Goal: Task Accomplishment & Management: Manage account settings

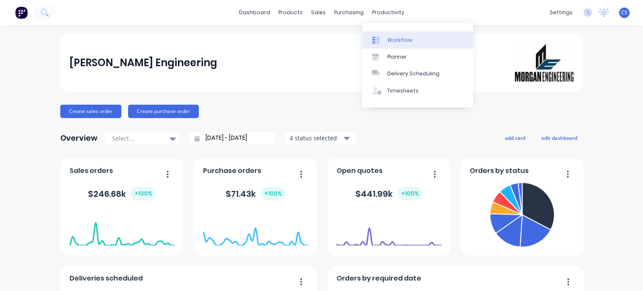
click at [388, 42] on div "Workflow" at bounding box center [399, 40] width 25 height 8
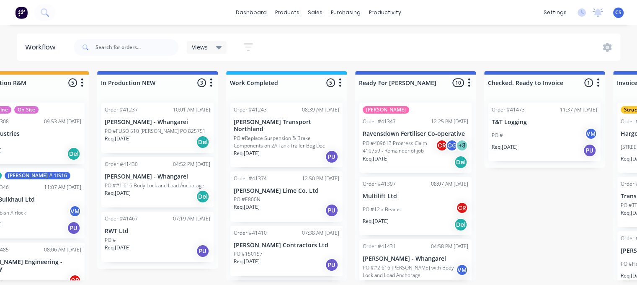
scroll to position [0, 308]
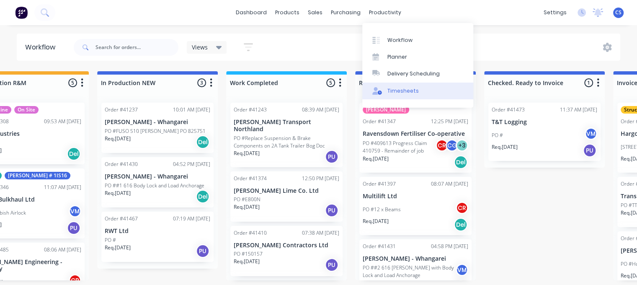
click at [396, 90] on div "Timesheets" at bounding box center [402, 91] width 31 height 8
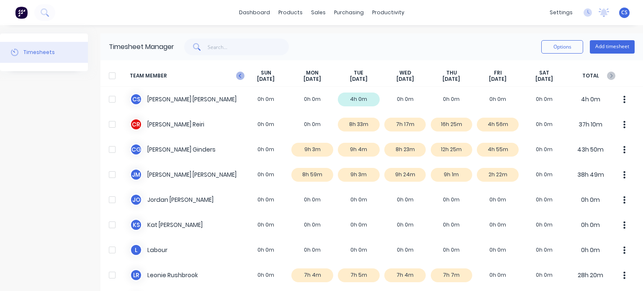
click at [241, 73] on icon "button" at bounding box center [240, 76] width 8 height 8
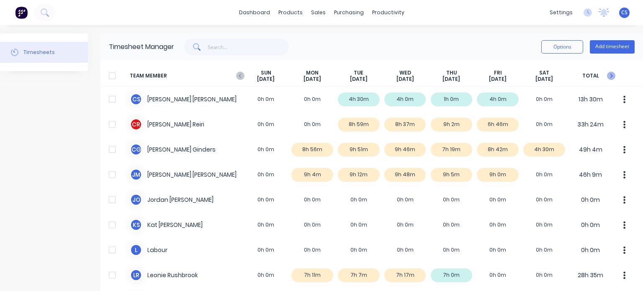
click at [607, 75] on icon "button" at bounding box center [611, 76] width 8 height 8
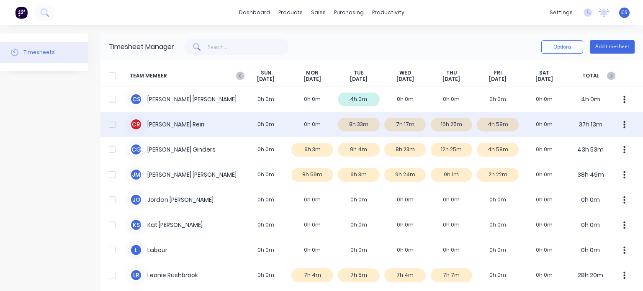
click at [446, 124] on div "C R Clinton james Reiri 0h 0m 0h 0m 8h 33m 7h 17m 16h 25m 4h 58m 0h 0m 37h 13m" at bounding box center [371, 124] width 542 height 25
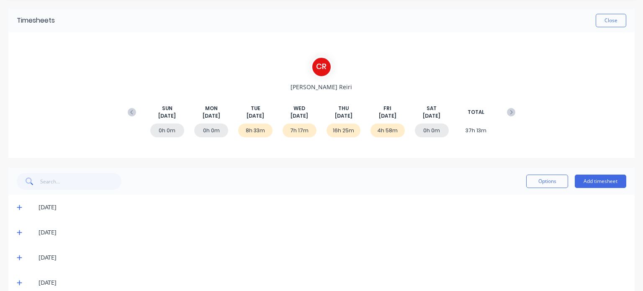
scroll to position [41, 0]
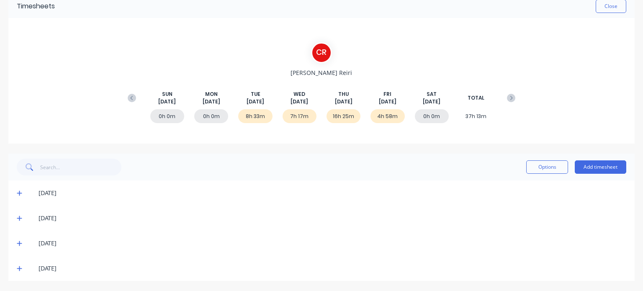
click at [19, 244] on icon at bounding box center [19, 243] width 5 height 5
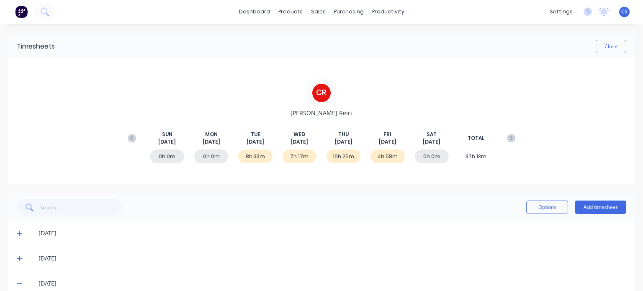
scroll to position [0, 0]
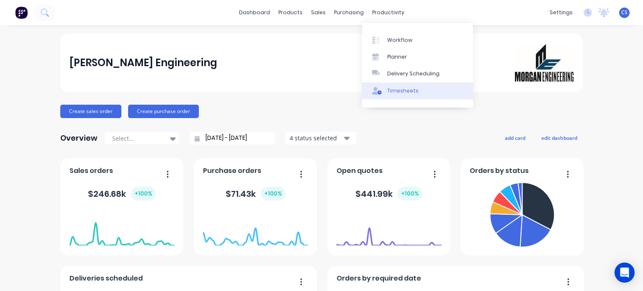
click at [405, 90] on div "Timesheets" at bounding box center [402, 91] width 31 height 8
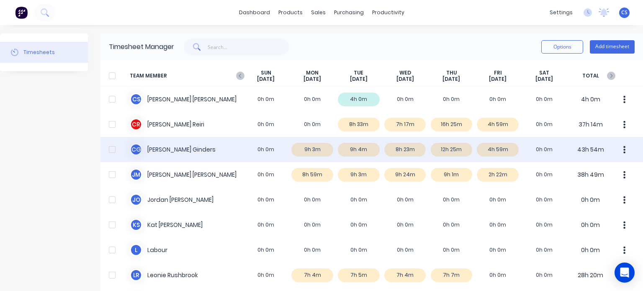
click at [448, 149] on div "[PERSON_NAME] 0h 0m 9h 3m 9h 4m 8h 23m 12h 25m 4h 59m 0h 0m 43h 54m" at bounding box center [371, 149] width 542 height 25
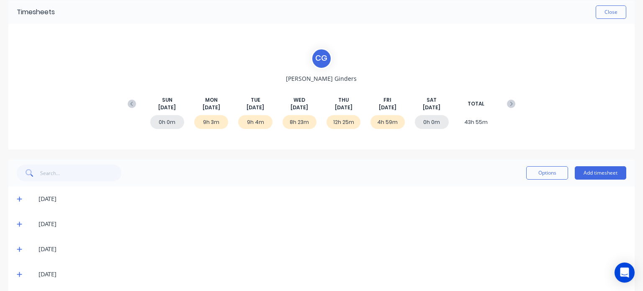
scroll to position [66, 0]
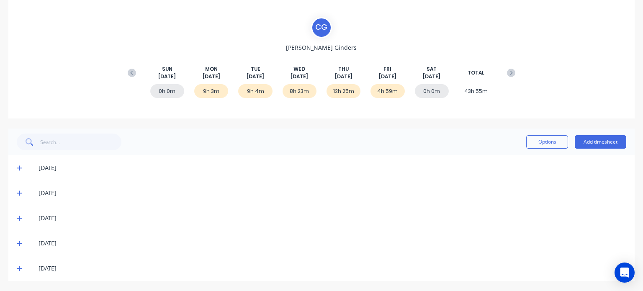
click at [20, 242] on icon at bounding box center [19, 243] width 5 height 6
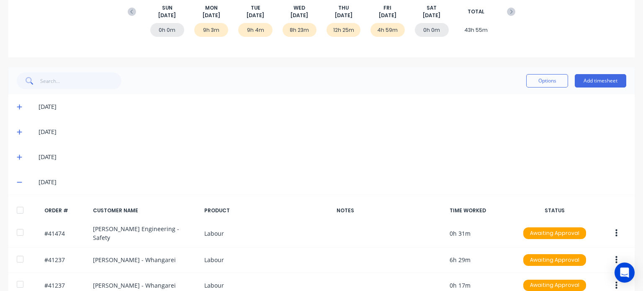
scroll to position [217, 0]
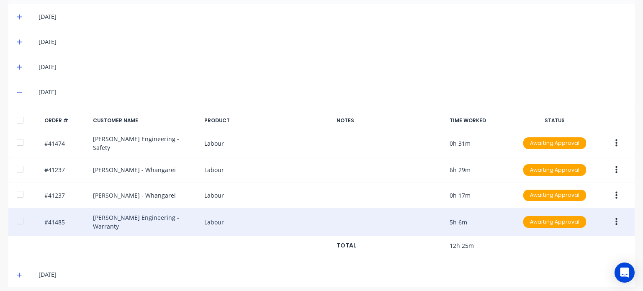
click at [180, 219] on div "#41485 [PERSON_NAME] Engineering - Warranty Labour 5h 6m Awaiting Approval" at bounding box center [321, 222] width 626 height 28
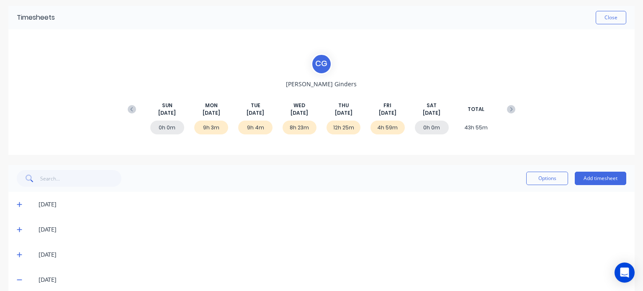
scroll to position [0, 0]
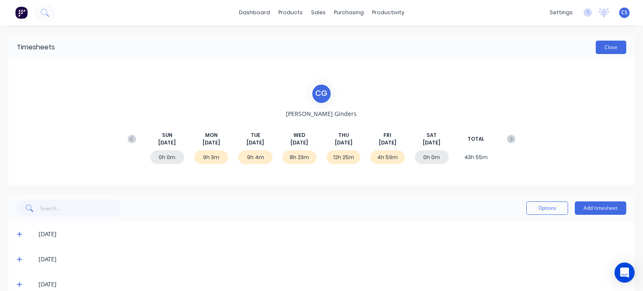
click at [603, 44] on button "Close" at bounding box center [611, 47] width 31 height 13
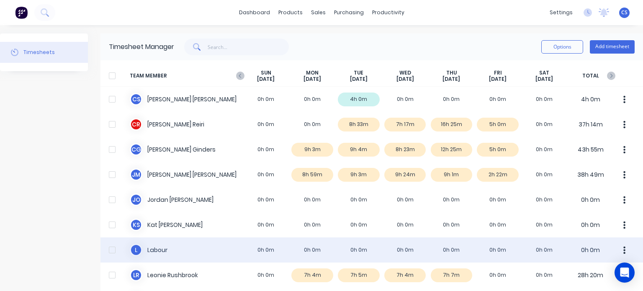
scroll to position [84, 0]
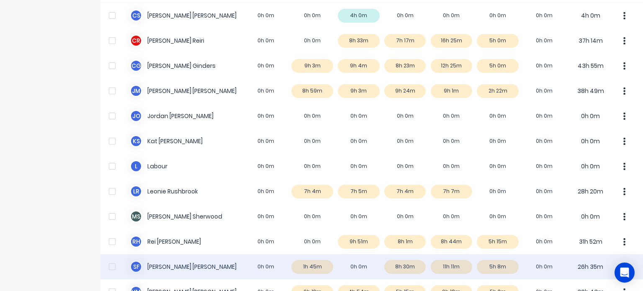
click at [446, 268] on div "s f [PERSON_NAME] 0h 0m 1h 45m 0h 0m 8h 30m 11h 11m 5h 8m 0h 0m 26h 35m" at bounding box center [371, 266] width 542 height 25
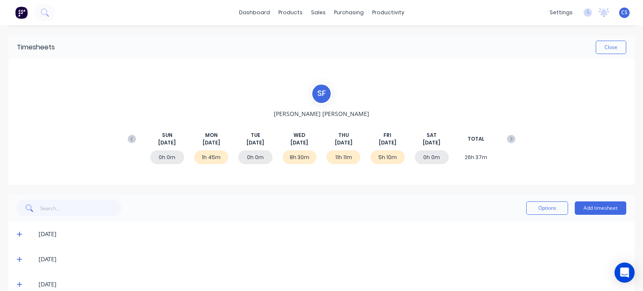
scroll to position [41, 0]
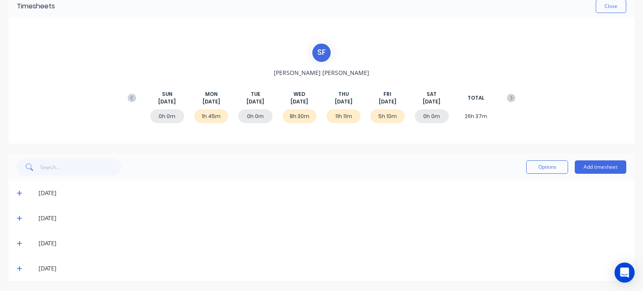
click at [18, 246] on icon at bounding box center [19, 243] width 5 height 6
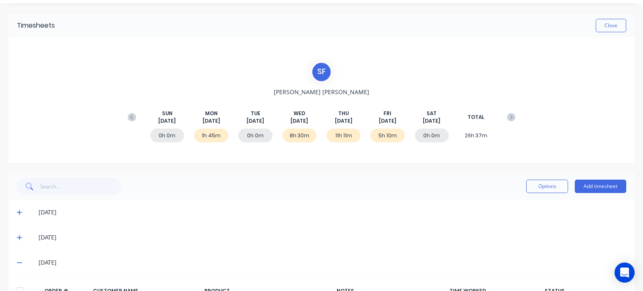
scroll to position [0, 0]
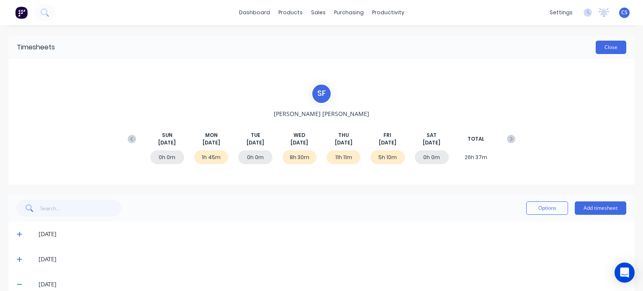
click at [603, 46] on button "Close" at bounding box center [611, 47] width 31 height 13
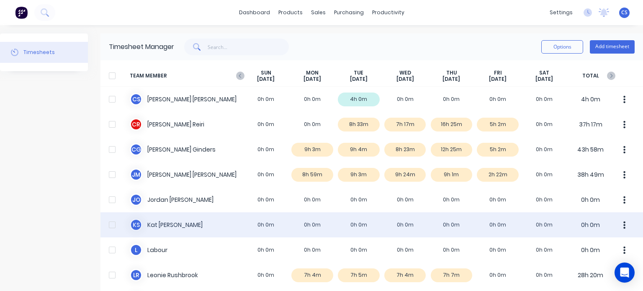
click at [490, 227] on div "K S [PERSON_NAME] 0h 0m 0h 0m 0h 0m 0h 0m 0h 0m 0h 0m 0h 0m 0h 0m" at bounding box center [371, 224] width 542 height 25
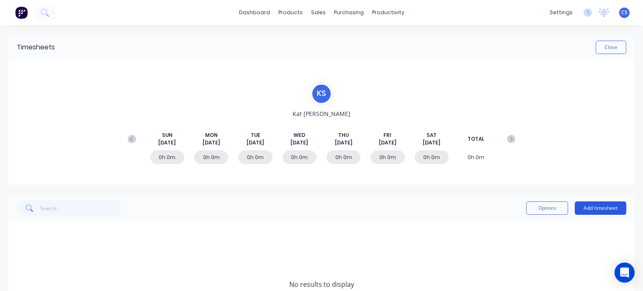
click at [589, 206] on button "Add timesheet" at bounding box center [600, 207] width 51 height 13
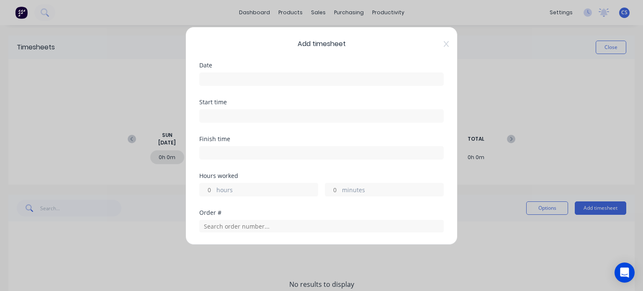
click at [219, 75] on input at bounding box center [322, 79] width 244 height 13
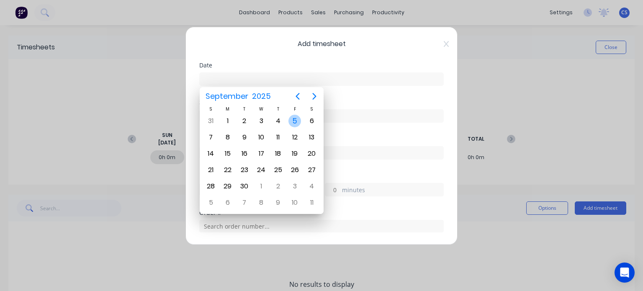
click at [296, 122] on div "5" at bounding box center [294, 121] width 13 height 13
type input "[DATE]"
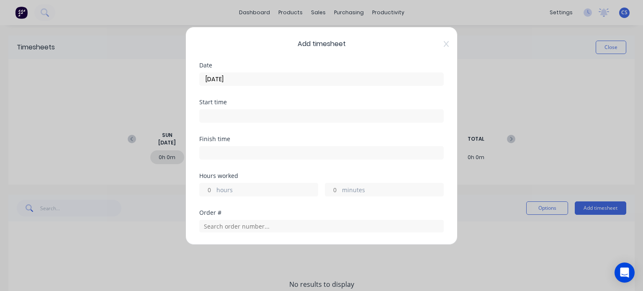
click at [208, 118] on input at bounding box center [322, 116] width 244 height 13
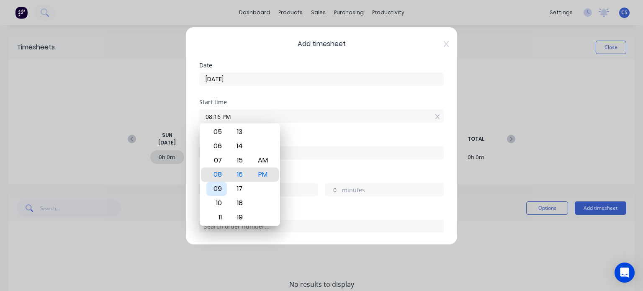
click at [217, 190] on div "09" at bounding box center [216, 189] width 21 height 14
click at [238, 175] on div "00" at bounding box center [239, 174] width 21 height 14
click at [265, 155] on div "AM" at bounding box center [262, 160] width 21 height 14
type input "09:00 AM"
click at [349, 146] on label at bounding box center [321, 152] width 244 height 13
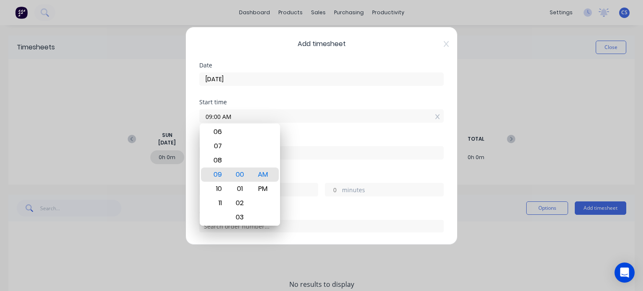
click at [349, 147] on input at bounding box center [322, 153] width 244 height 13
type input "12:16 PM"
type input "3"
type input "16"
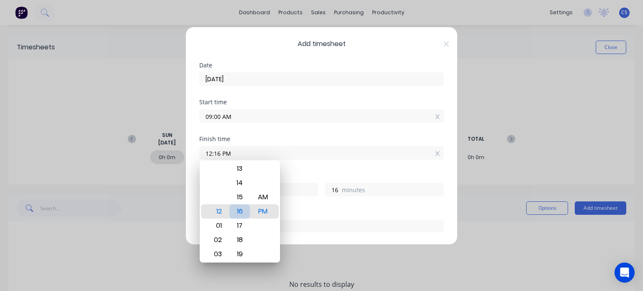
click at [240, 208] on div "16" at bounding box center [239, 211] width 21 height 14
click at [259, 209] on div "PM" at bounding box center [262, 211] width 21 height 14
click at [356, 221] on input "text" at bounding box center [321, 226] width 244 height 13
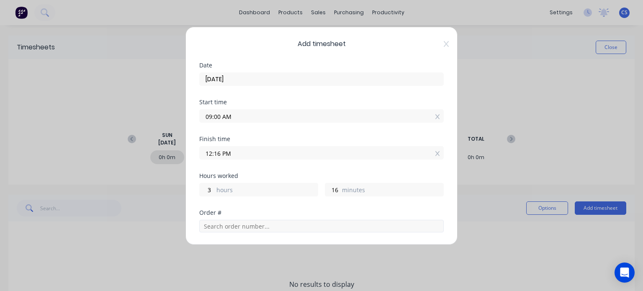
scroll to position [129, 0]
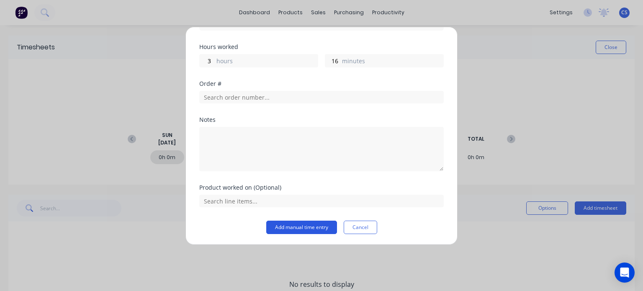
click at [301, 227] on button "Add manual time entry" at bounding box center [301, 227] width 71 height 13
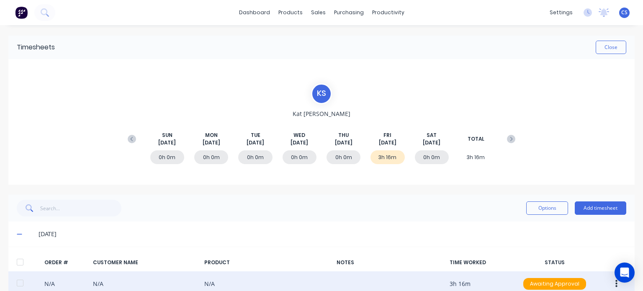
scroll to position [41, 0]
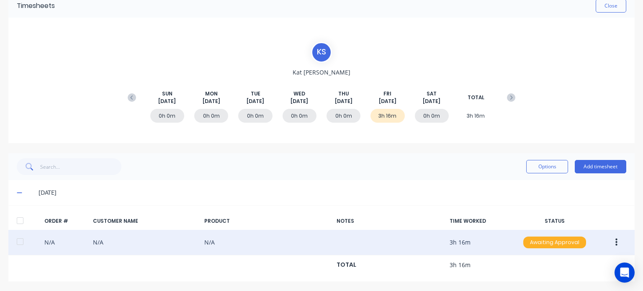
click at [547, 244] on div "Awaiting Approval" at bounding box center [554, 243] width 63 height 12
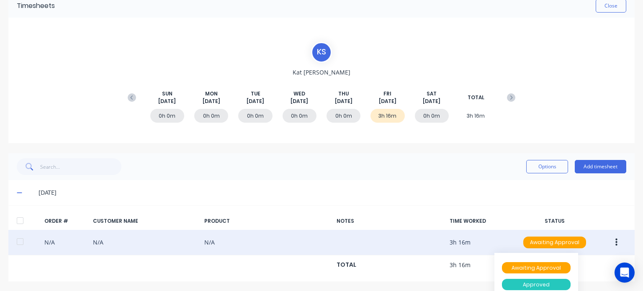
click at [533, 286] on div "Approved" at bounding box center [536, 285] width 69 height 12
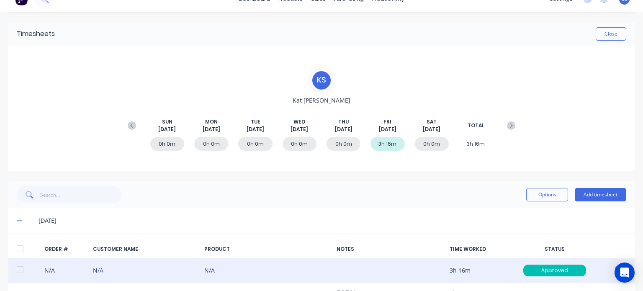
scroll to position [0, 0]
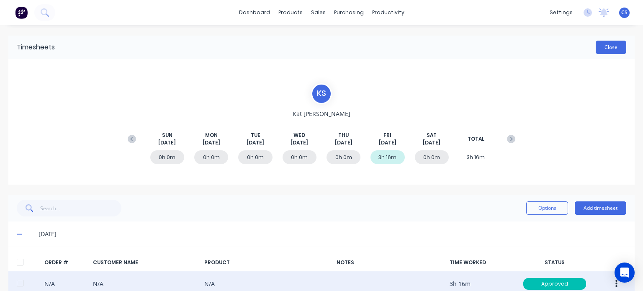
click at [602, 48] on button "Close" at bounding box center [611, 47] width 31 height 13
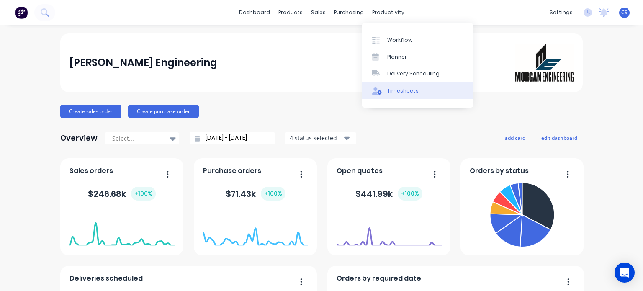
click at [399, 90] on div "Timesheets" at bounding box center [402, 91] width 31 height 8
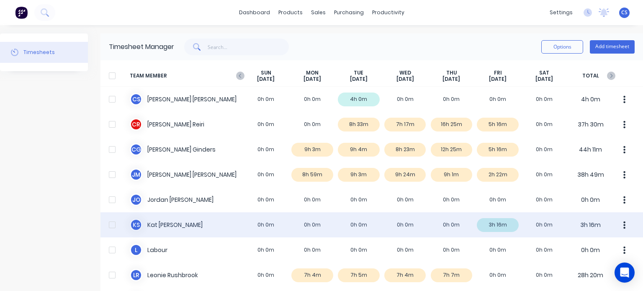
click at [488, 228] on div "K S Kat Smith 0h 0m 0h 0m 0h 0m 0h 0m 0h 0m 3h 16m 0h 0m 3h 16m" at bounding box center [371, 224] width 542 height 25
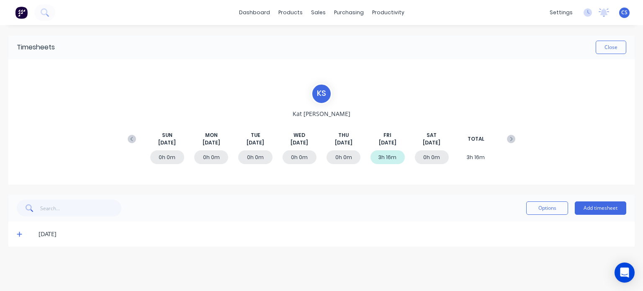
click at [387, 158] on div "3h 16m" at bounding box center [387, 157] width 34 height 14
click at [551, 208] on button "Options" at bounding box center [547, 207] width 42 height 13
click at [387, 156] on div "3h 16m" at bounding box center [387, 157] width 34 height 14
click at [22, 236] on icon at bounding box center [19, 234] width 5 height 6
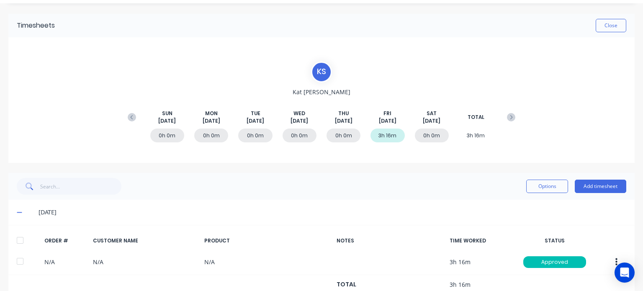
scroll to position [41, 0]
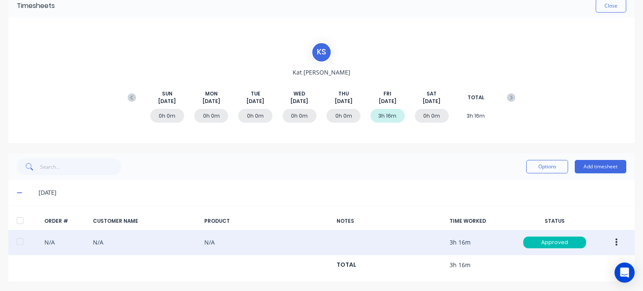
click at [615, 244] on icon "button" at bounding box center [616, 243] width 2 height 8
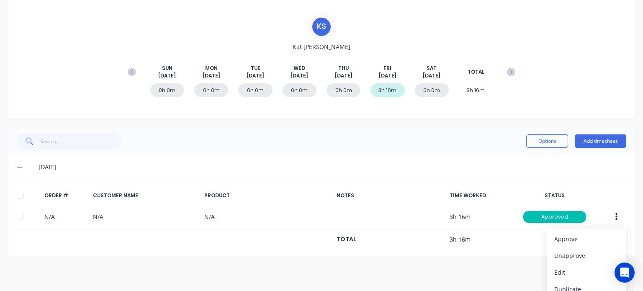
scroll to position [92, 0]
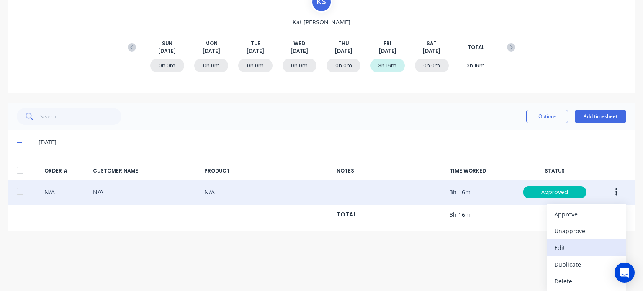
click at [554, 246] on div "Edit" at bounding box center [586, 248] width 64 height 12
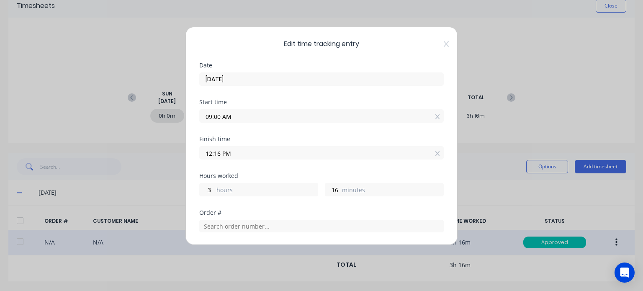
click at [231, 152] on input "12:16 PM" at bounding box center [322, 153] width 244 height 13
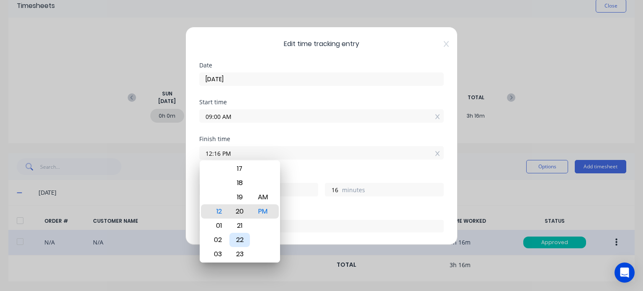
type input "12:20 PM"
type input "20"
type input "12:25 PM"
type input "25"
type input "12:31 PM"
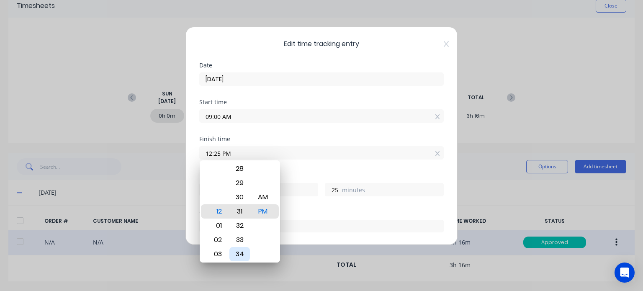
type input "31"
click at [239, 196] on div "30" at bounding box center [239, 197] width 21 height 14
type input "12:30 PM"
type input "30"
click at [262, 211] on div "PM" at bounding box center [262, 211] width 21 height 14
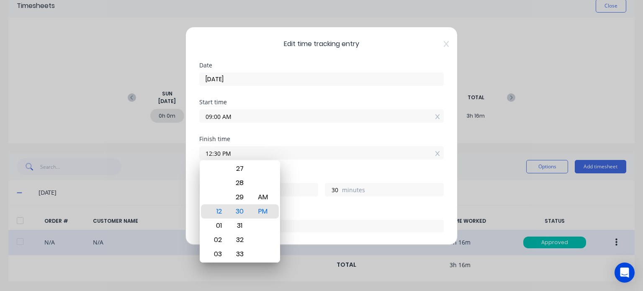
click at [331, 148] on input "12:30 PM" at bounding box center [322, 153] width 244 height 13
click at [502, 123] on div "Edit time tracking entry Date 05/09/2025 Start time 09:00 AM Finish time 12:30 …" at bounding box center [321, 145] width 643 height 291
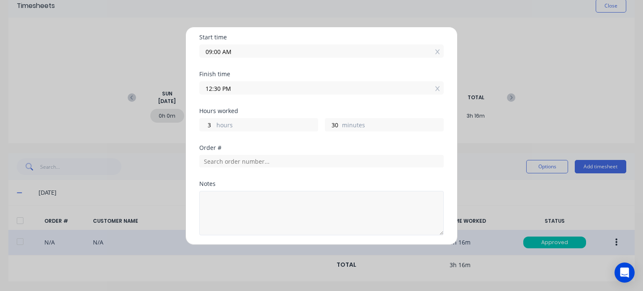
scroll to position [157, 0]
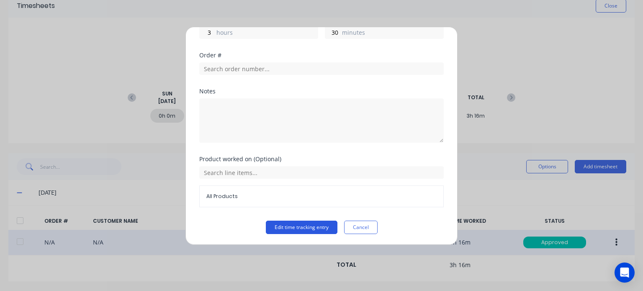
click at [301, 226] on button "Edit time tracking entry" at bounding box center [302, 227] width 72 height 13
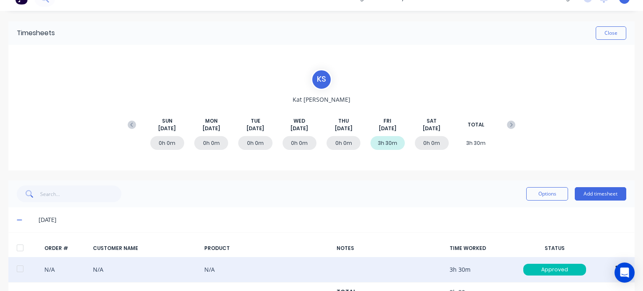
scroll to position [0, 0]
